Goal: Check status

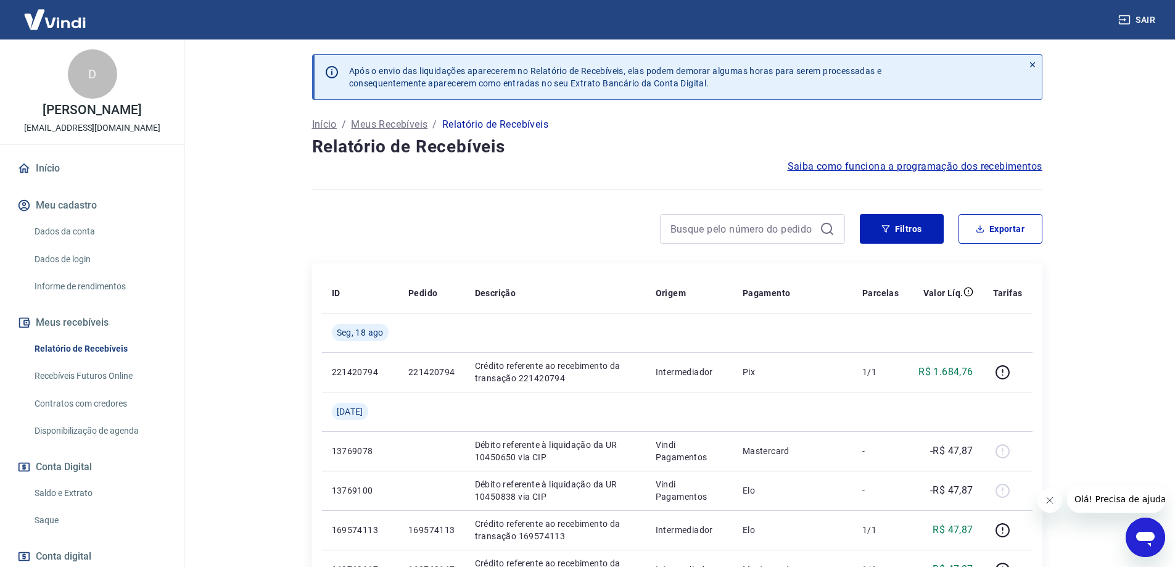
scroll to position [62, 0]
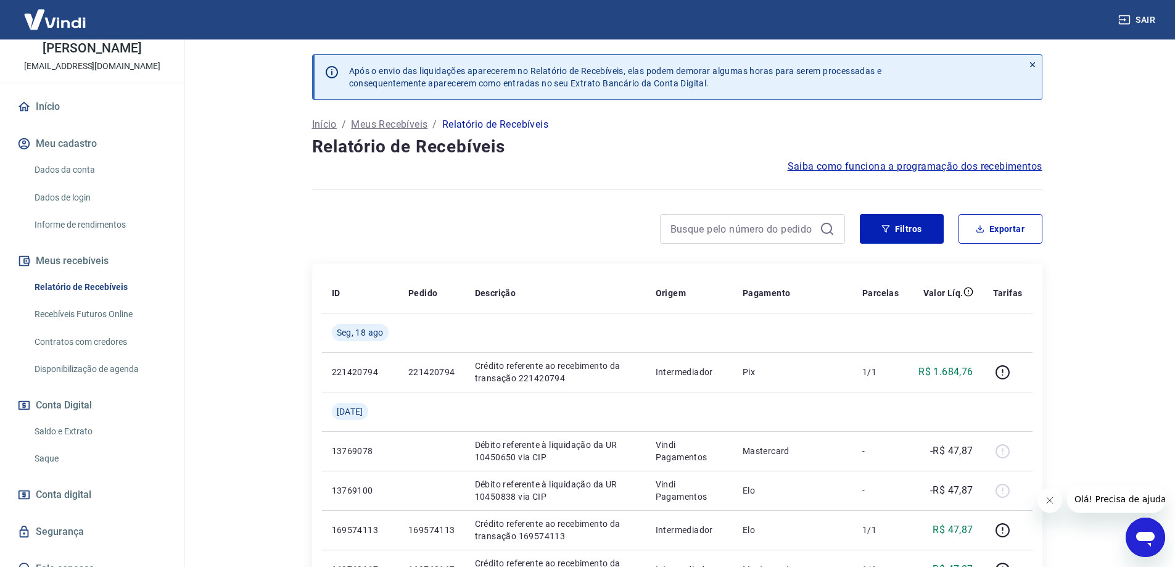
click at [91, 444] on link "Saldo e Extrato" at bounding box center [100, 431] width 140 height 25
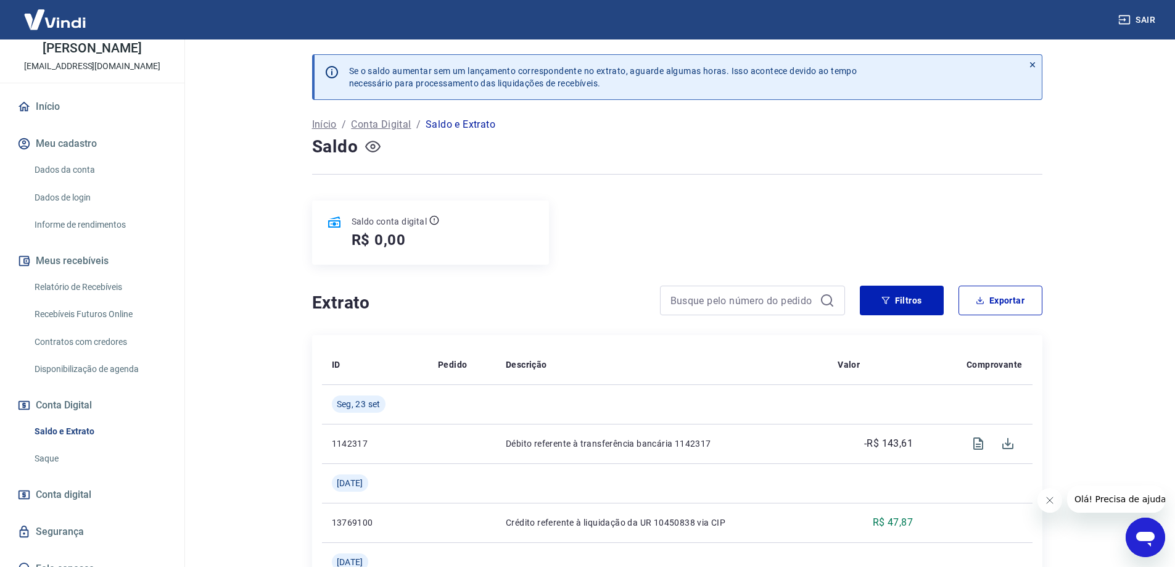
click at [374, 147] on icon "button" at bounding box center [372, 146] width 5 height 5
click at [374, 147] on icon "button" at bounding box center [372, 146] width 15 height 15
